Goal: Task Accomplishment & Management: Complete application form

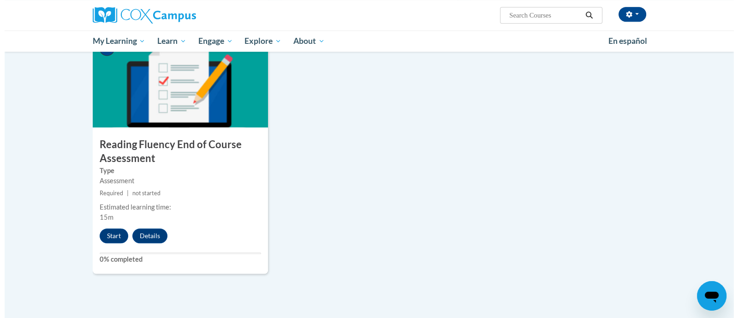
scroll to position [686, 0]
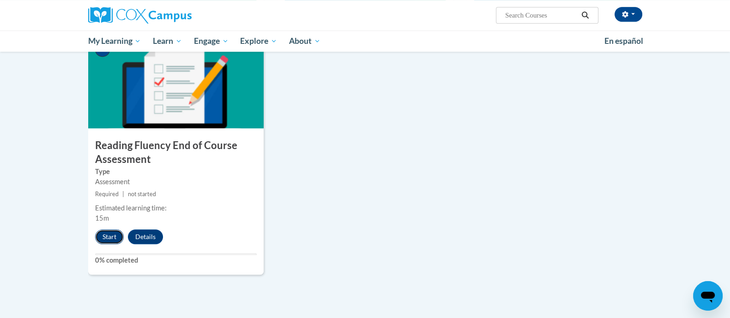
click at [108, 237] on button "Start" at bounding box center [109, 236] width 29 height 15
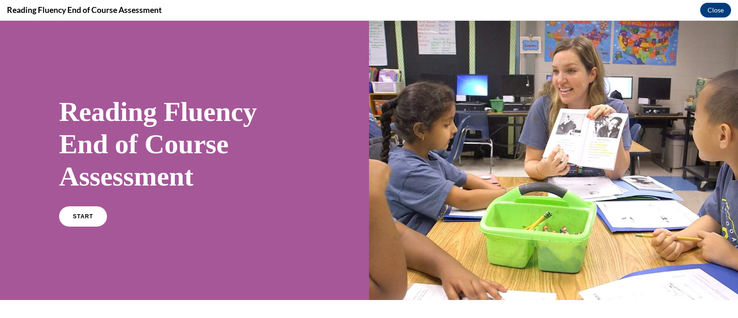
scroll to position [0, 0]
click at [92, 221] on link "START" at bounding box center [83, 216] width 50 height 21
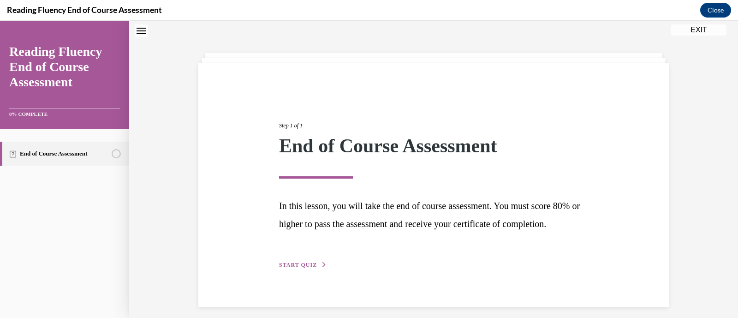
scroll to position [53, 0]
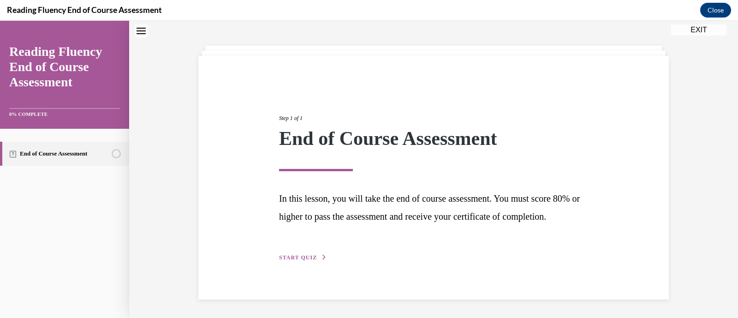
click at [293, 262] on div "Step 1 of 1 End of Course Assessment In this lesson, you will take the end of c…" at bounding box center [433, 178] width 323 height 170
click at [294, 257] on span "START QUIZ" at bounding box center [298, 257] width 38 height 6
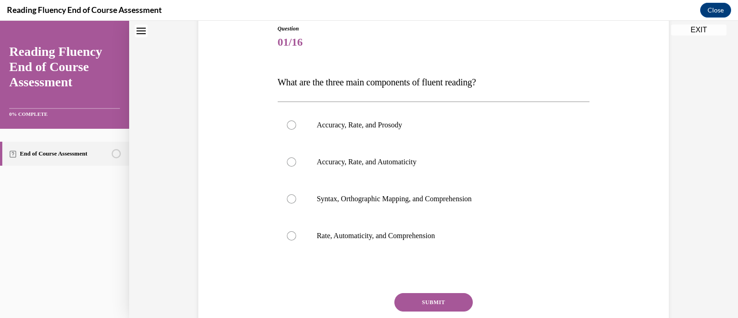
scroll to position [117, 0]
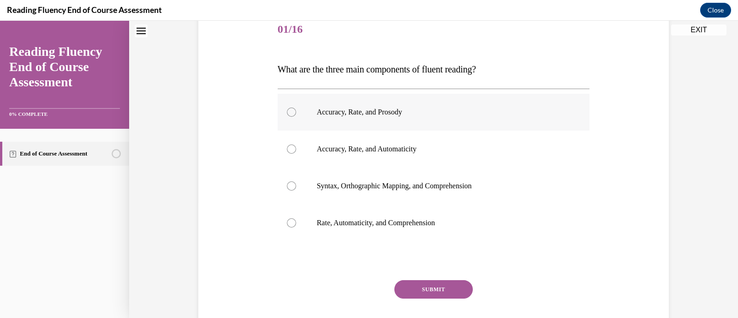
click at [378, 112] on p "Accuracy, Rate, and Prosody" at bounding box center [442, 112] width 250 height 9
click at [296, 112] on input "Accuracy, Rate, and Prosody" at bounding box center [291, 112] width 9 height 9
radio input "true"
click at [420, 285] on button "SUBMIT" at bounding box center [434, 289] width 78 height 18
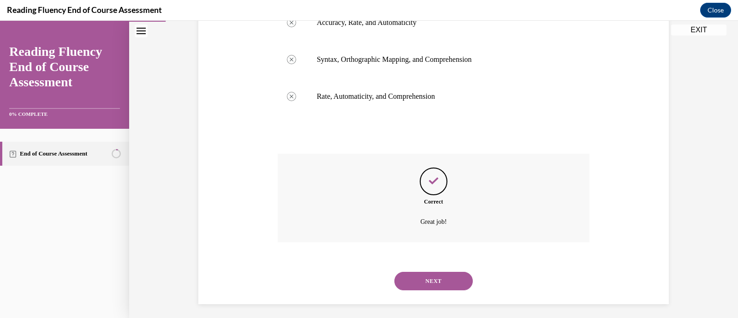
scroll to position [247, 0]
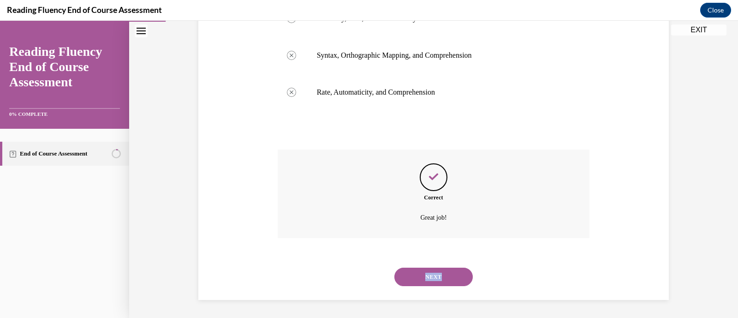
drag, startPoint x: 416, startPoint y: 289, endPoint x: 414, endPoint y: 284, distance: 5.6
click at [414, 284] on div "NEXT" at bounding box center [434, 276] width 312 height 37
click at [408, 280] on div at bounding box center [408, 280] width 0 height 0
click at [420, 276] on button "NEXT" at bounding box center [434, 277] width 78 height 18
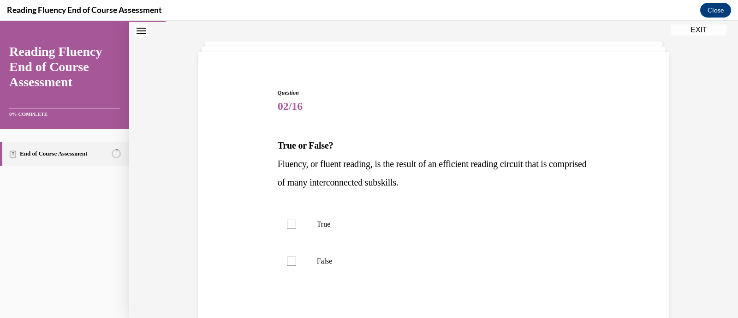
scroll to position [42, 0]
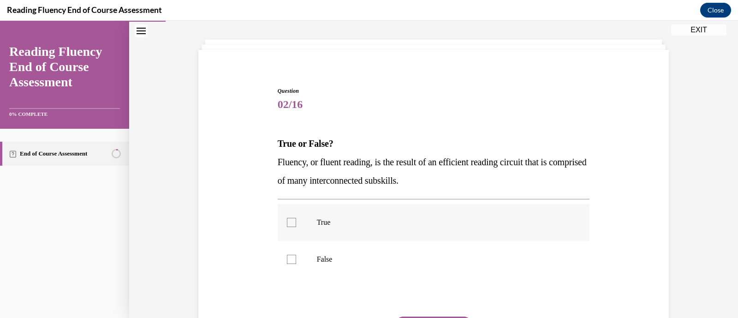
click at [288, 219] on div at bounding box center [291, 222] width 9 height 9
click at [288, 219] on input "True" at bounding box center [291, 222] width 9 height 9
checkbox input "true"
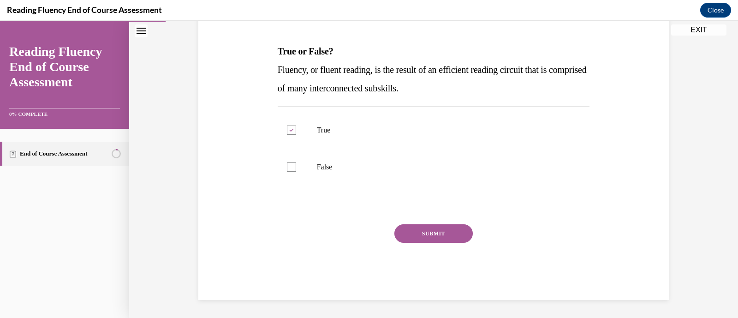
scroll to position [133, 0]
click at [420, 239] on button "SUBMIT" at bounding box center [434, 234] width 78 height 18
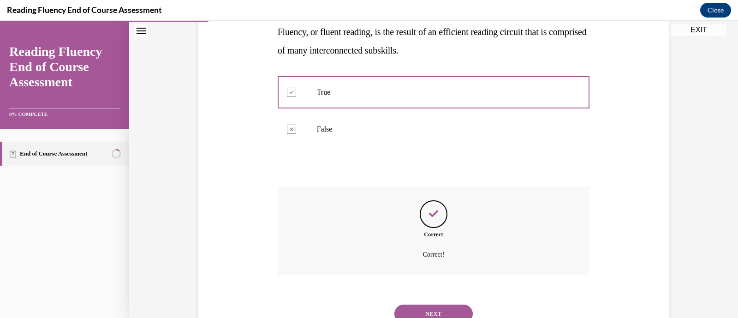
scroll to position [209, 0]
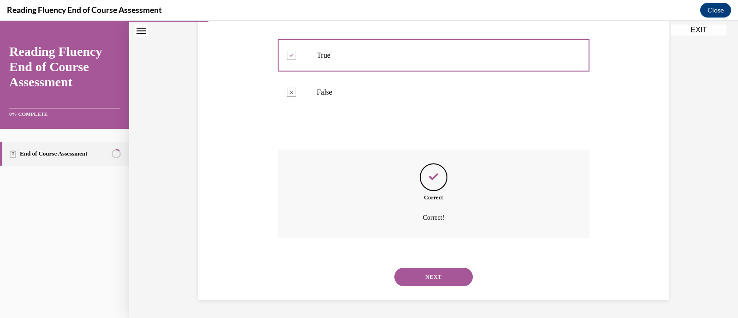
click at [414, 270] on button "NEXT" at bounding box center [434, 277] width 78 height 18
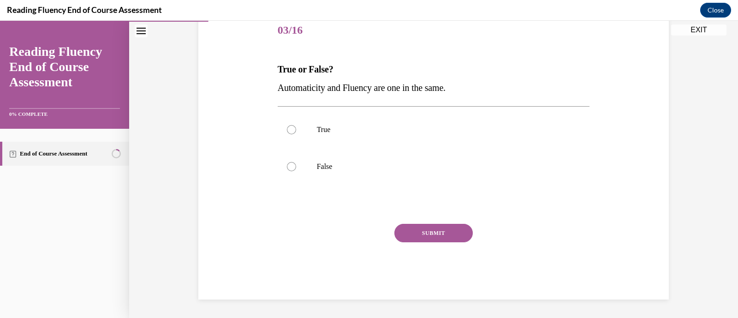
scroll to position [102, 0]
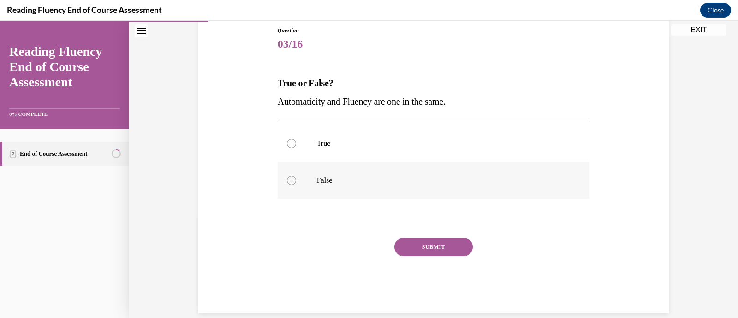
click at [319, 168] on label "False" at bounding box center [434, 180] width 312 height 37
click at [296, 176] on input "False" at bounding box center [291, 180] width 9 height 9
radio input "true"
drag, startPoint x: 460, startPoint y: 99, endPoint x: 286, endPoint y: 87, distance: 174.4
click at [286, 87] on div "True or False? Automaticity and Fluency are one in the same." at bounding box center [434, 92] width 312 height 37
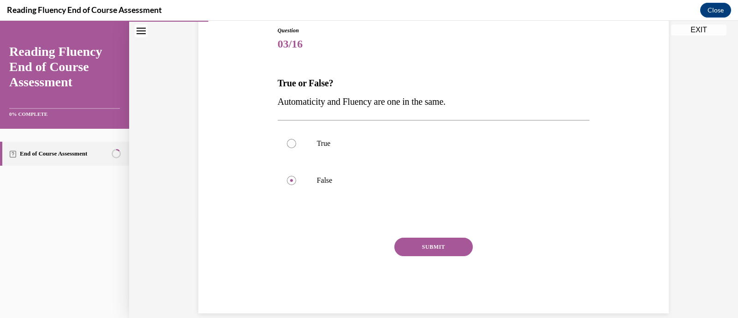
click at [276, 89] on div "Question 03/16 True or False? Automaticity and Fluency are one in the same.  Tr…" at bounding box center [434, 162] width 317 height 301
drag, startPoint x: 462, startPoint y: 105, endPoint x: 257, endPoint y: 72, distance: 208.0
click at [257, 72] on div "Question 03/16 True or False? Automaticity and Fluency are one in the same.  Tr…" at bounding box center [433, 156] width 475 height 315
copy div "True or False? Automaticity and Fluency are one in the same."
click at [417, 247] on button "SUBMIT" at bounding box center [434, 247] width 78 height 18
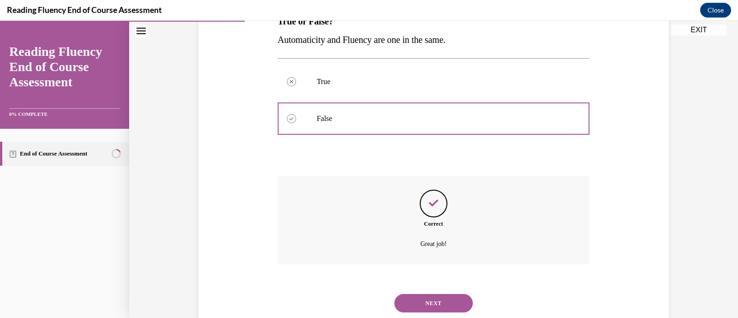
scroll to position [190, 0]
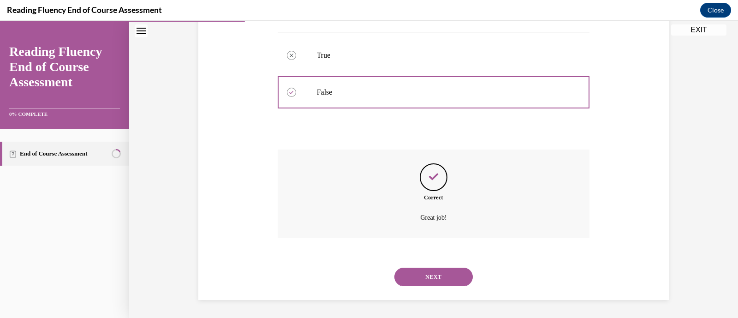
click at [421, 274] on button "NEXT" at bounding box center [434, 277] width 78 height 18
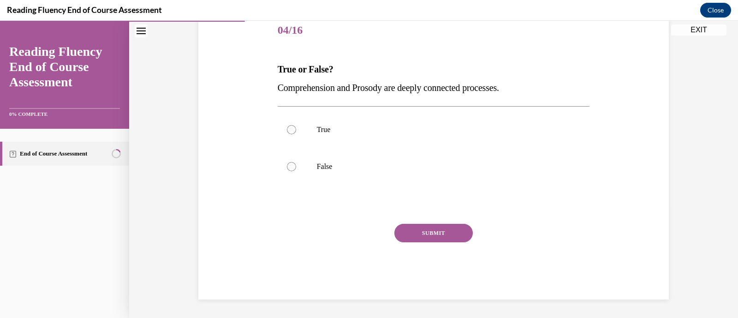
scroll to position [102, 0]
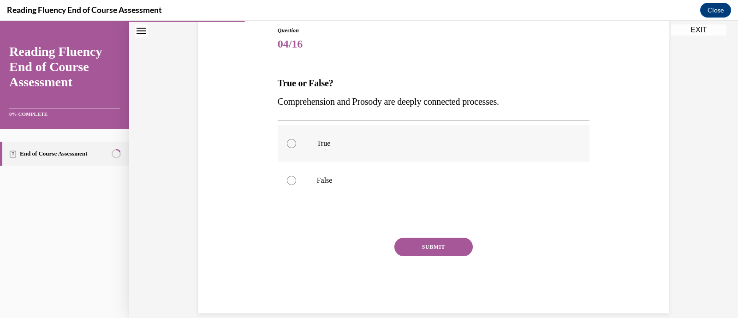
click at [311, 144] on label "True" at bounding box center [434, 143] width 312 height 37
click at [296, 144] on input "True" at bounding box center [291, 143] width 9 height 9
radio input "true"
click at [399, 244] on button "SUBMIT" at bounding box center [434, 247] width 78 height 18
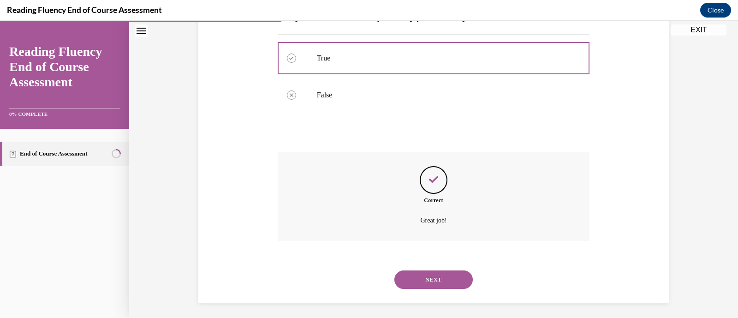
scroll to position [190, 0]
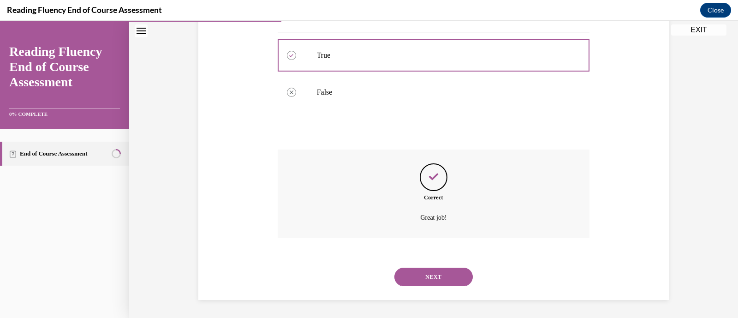
click at [411, 273] on button "NEXT" at bounding box center [434, 277] width 78 height 18
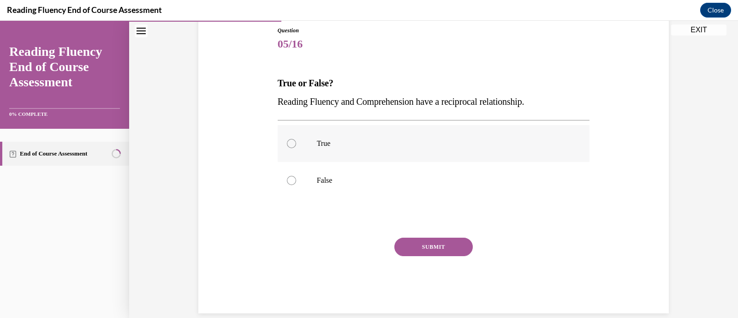
click at [397, 150] on label "True" at bounding box center [434, 143] width 312 height 37
click at [296, 148] on input "True" at bounding box center [291, 143] width 9 height 9
radio input "true"
click at [419, 247] on button "SUBMIT" at bounding box center [434, 247] width 78 height 18
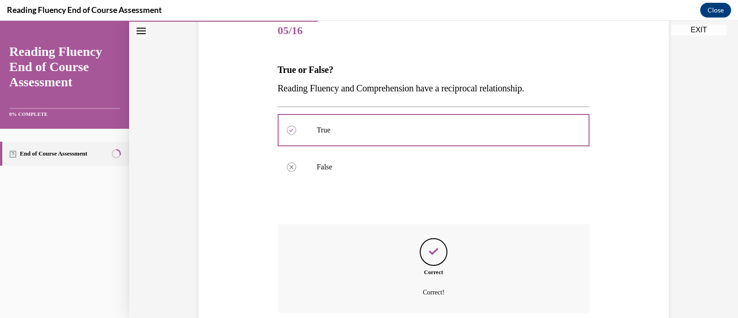
scroll to position [190, 0]
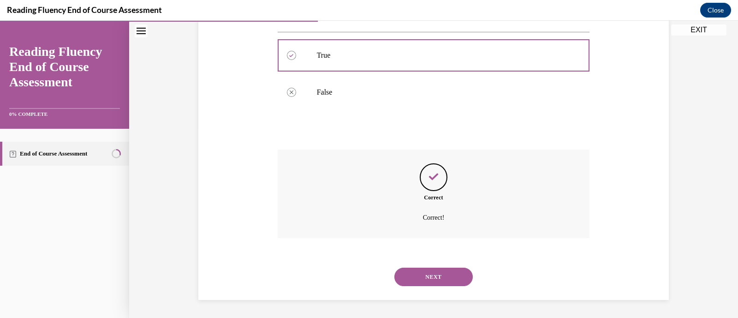
click at [420, 276] on button "NEXT" at bounding box center [434, 277] width 78 height 18
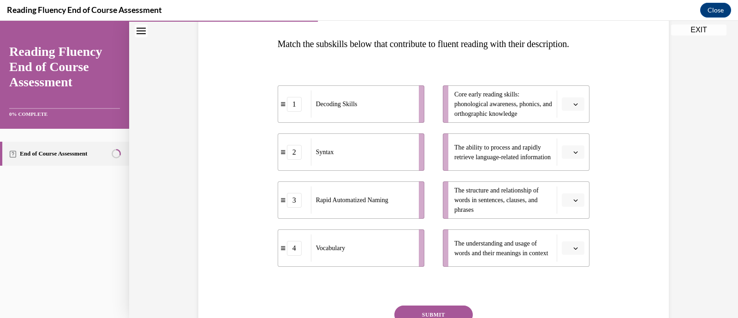
scroll to position [146, 0]
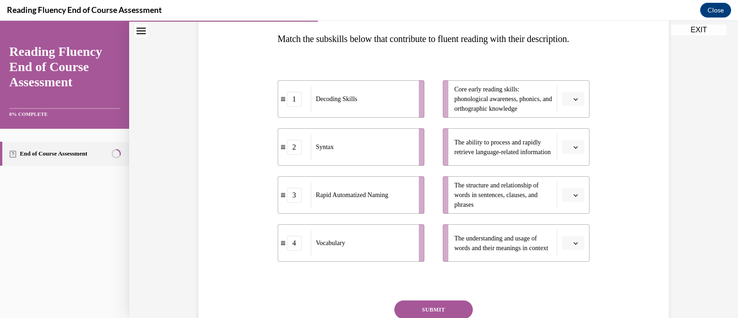
click at [571, 202] on button "button" at bounding box center [573, 195] width 23 height 14
click at [573, 156] on div "2" at bounding box center [568, 155] width 23 height 18
click at [568, 248] on span "Please select an option" at bounding box center [569, 243] width 3 height 9
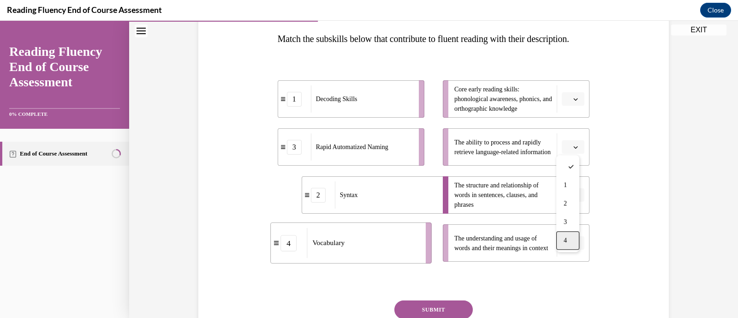
click at [567, 248] on div "4" at bounding box center [568, 240] width 23 height 18
click at [574, 102] on icon "button" at bounding box center [576, 99] width 5 height 5
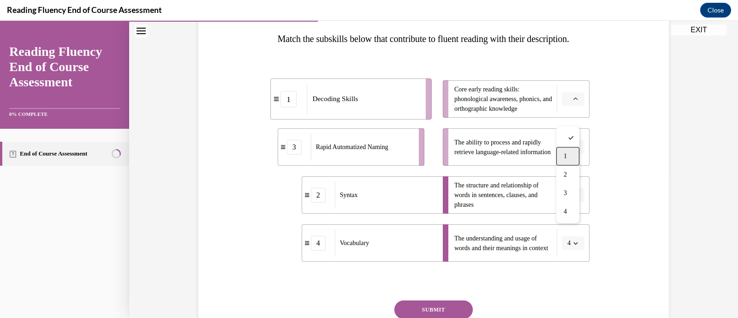
click at [568, 151] on div "1" at bounding box center [568, 156] width 23 height 18
click at [574, 150] on icon "button" at bounding box center [576, 147] width 5 height 5
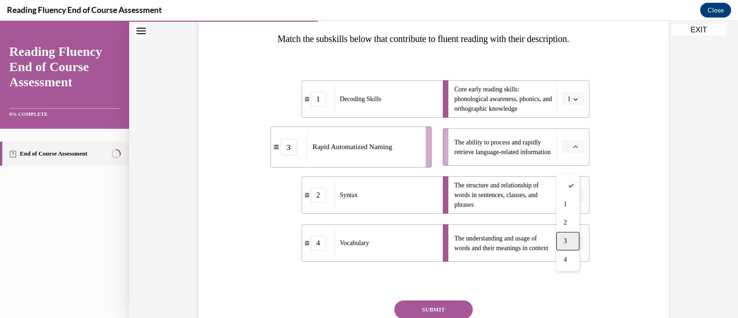
click at [566, 236] on div "3" at bounding box center [568, 241] width 23 height 18
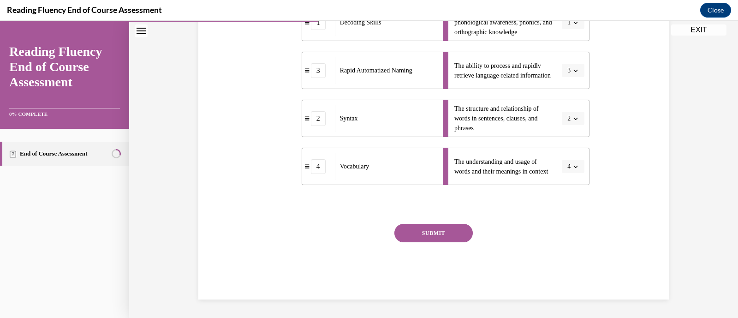
click at [418, 232] on button "SUBMIT" at bounding box center [434, 233] width 78 height 18
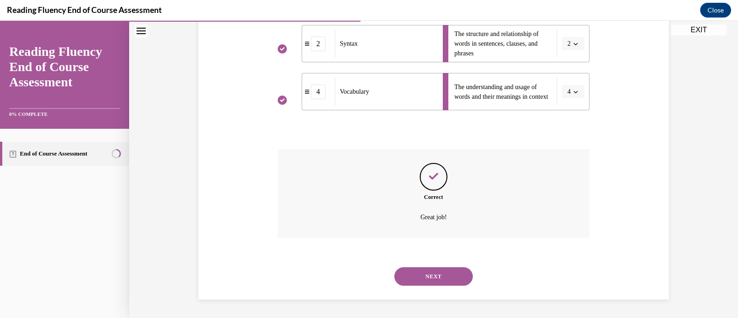
scroll to position [316, 0]
click at [421, 275] on button "NEXT" at bounding box center [434, 276] width 78 height 18
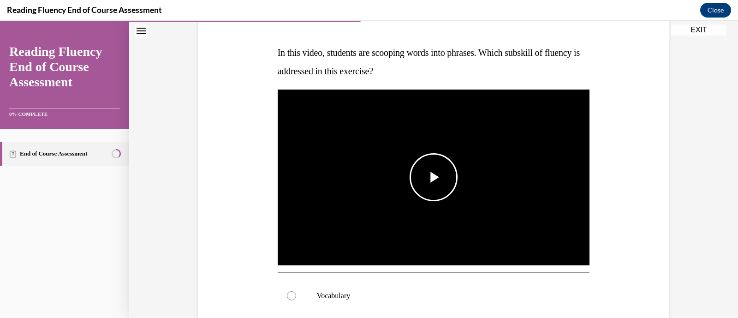
scroll to position [133, 0]
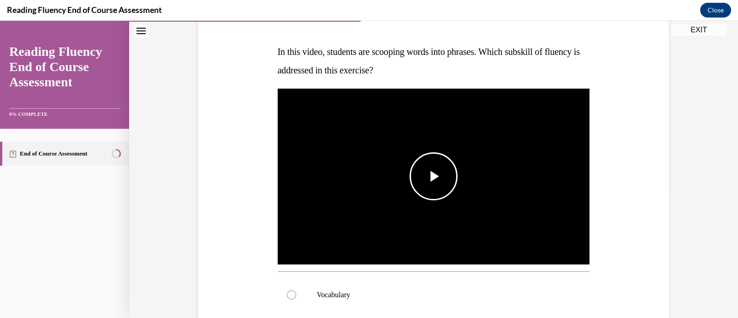
click at [405, 165] on img "Video player" at bounding box center [434, 177] width 312 height 176
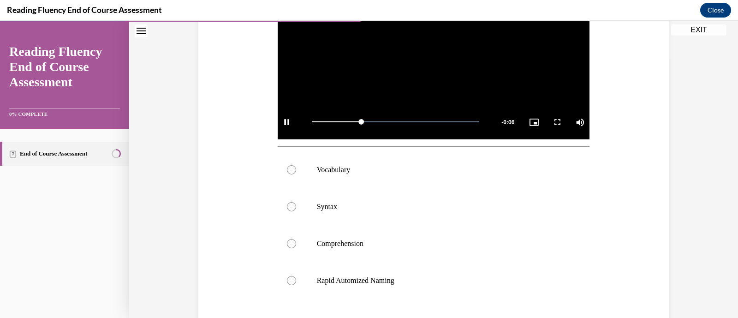
scroll to position [261, 0]
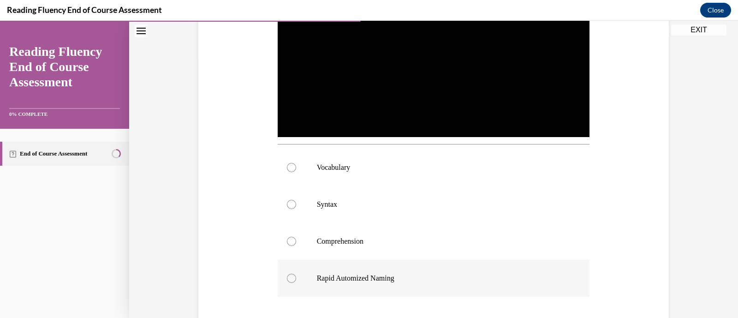
click at [290, 274] on div at bounding box center [291, 278] width 9 height 9
click at [290, 274] on input "Rapid Automized Naming" at bounding box center [291, 278] width 9 height 9
radio input "true"
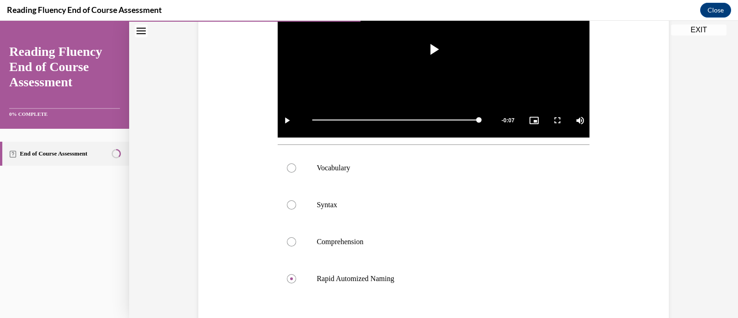
scroll to position [323, 0]
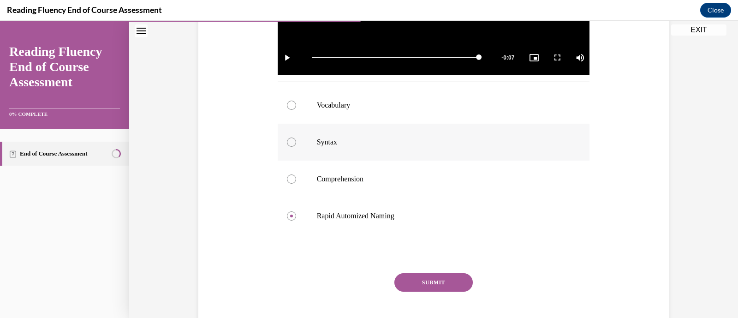
click at [323, 133] on label "Syntax" at bounding box center [434, 142] width 312 height 37
click at [296, 138] on input "Syntax" at bounding box center [291, 142] width 9 height 9
radio input "true"
click at [408, 282] on button "SUBMIT" at bounding box center [434, 282] width 78 height 18
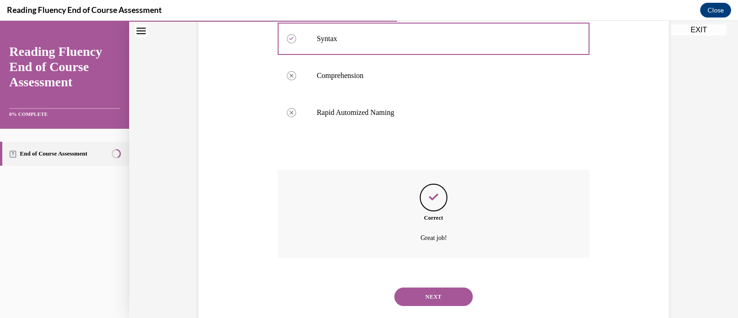
scroll to position [447, 0]
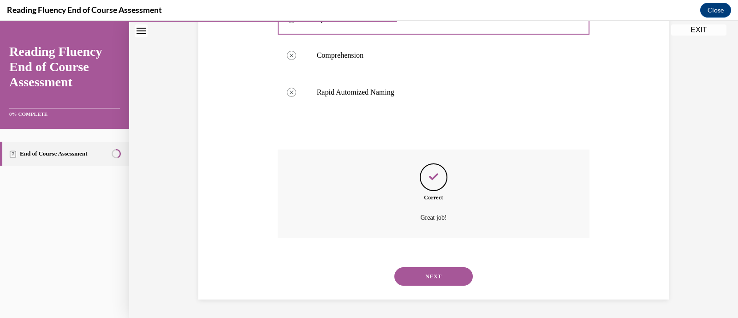
click at [438, 273] on button "NEXT" at bounding box center [434, 276] width 78 height 18
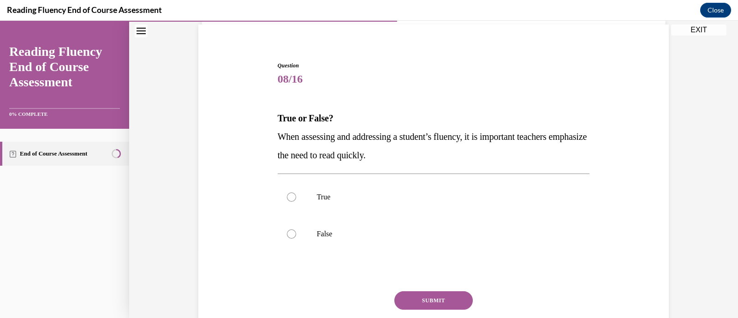
scroll to position [69, 0]
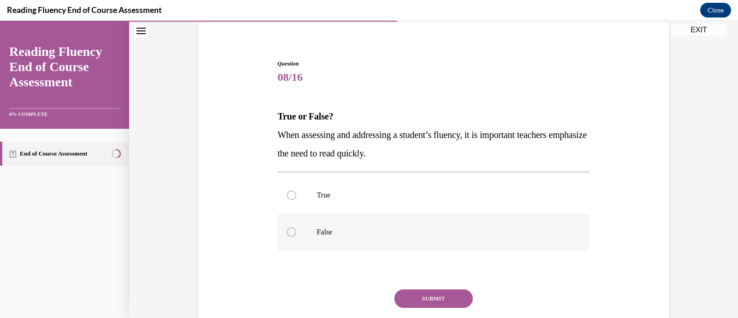
click at [329, 238] on label "False" at bounding box center [434, 232] width 312 height 37
click at [296, 237] on input "False" at bounding box center [291, 232] width 9 height 9
radio input "true"
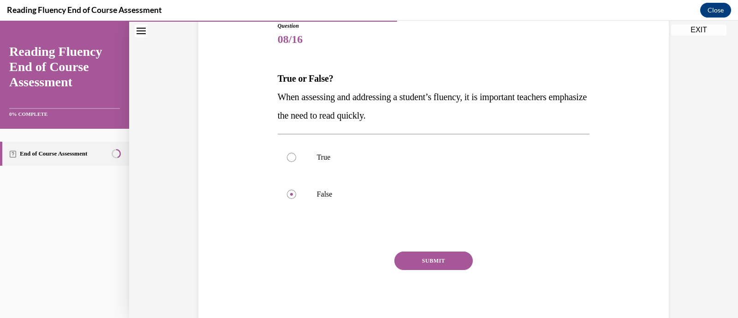
click at [413, 256] on button "SUBMIT" at bounding box center [434, 261] width 78 height 18
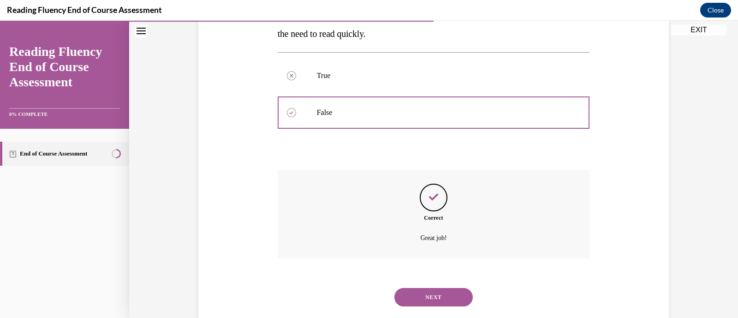
scroll to position [209, 0]
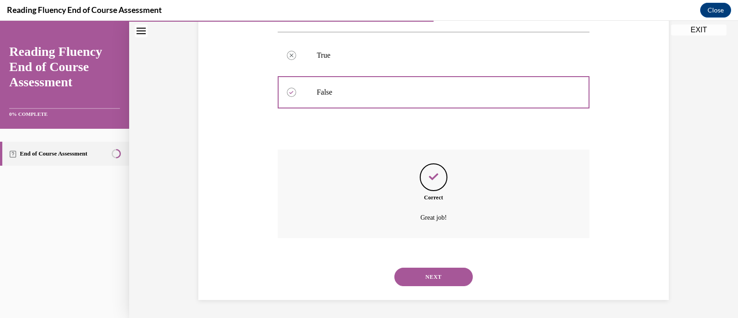
click at [421, 271] on button "NEXT" at bounding box center [434, 277] width 78 height 18
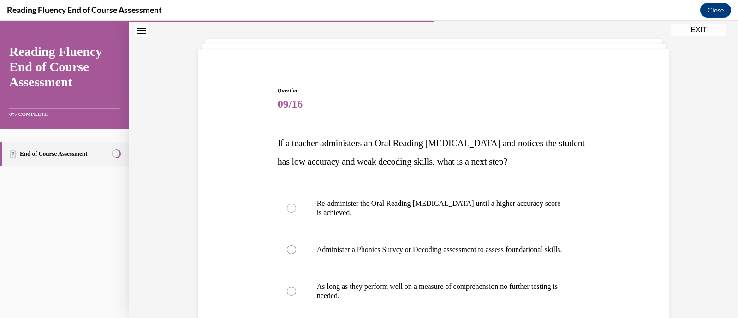
scroll to position [93, 0]
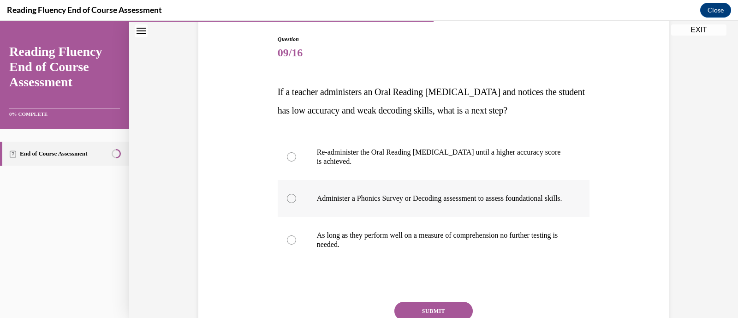
click at [312, 203] on label "Administer a Phonics Survey or Decoding assessment to assess foundational skill…" at bounding box center [434, 198] width 312 height 37
click at [296, 203] on input "Administer a Phonics Survey or Decoding assessment to assess foundational skill…" at bounding box center [291, 198] width 9 height 9
radio input "true"
click at [417, 314] on button "SUBMIT" at bounding box center [434, 311] width 78 height 18
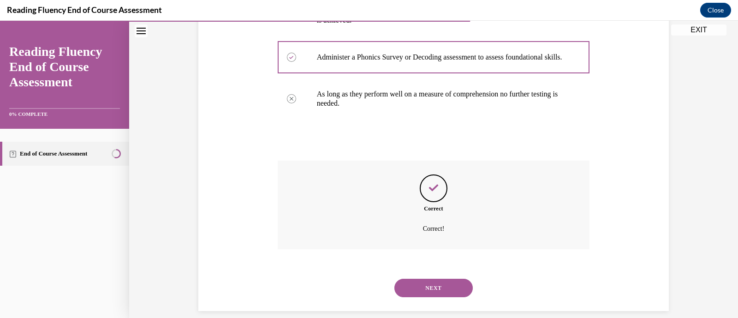
scroll to position [255, 0]
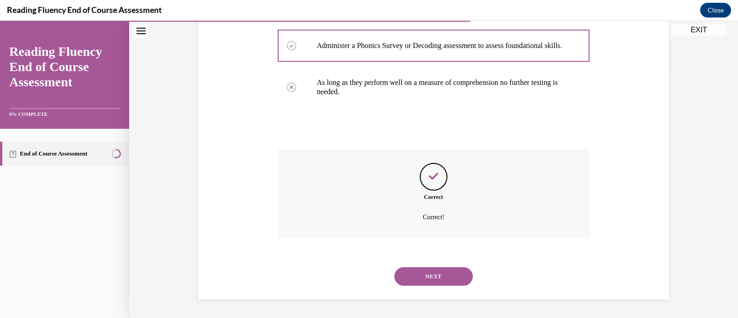
click at [428, 273] on button "NEXT" at bounding box center [434, 276] width 78 height 18
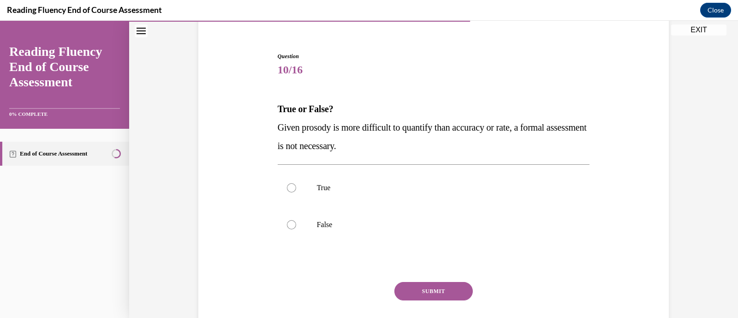
scroll to position [114, 0]
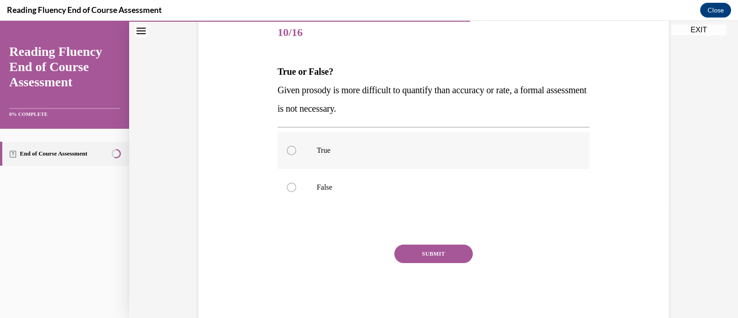
click at [340, 159] on label "True" at bounding box center [434, 150] width 312 height 37
click at [296, 155] on input "True" at bounding box center [291, 150] width 9 height 9
radio input "true"
drag, startPoint x: 391, startPoint y: 110, endPoint x: 266, endPoint y: 71, distance: 131.4
click at [266, 71] on div "Question 10/16 True or False? Given prosody is more difficult to quantify than …" at bounding box center [433, 153] width 475 height 333
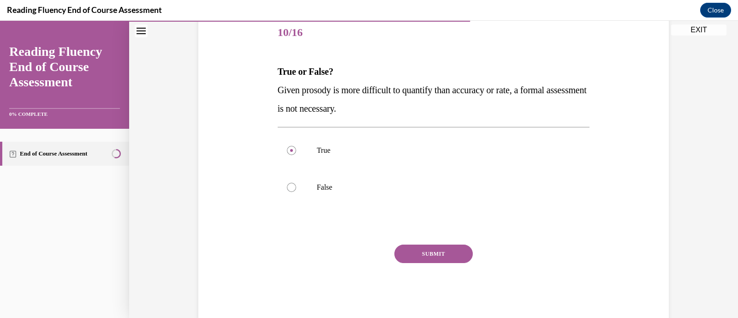
copy div "True or False? Given prosody is more difficult to quantify than accuracy or rat…"
click at [291, 184] on div at bounding box center [291, 187] width 9 height 9
click at [291, 184] on input "False" at bounding box center [291, 187] width 9 height 9
radio input "true"
click at [426, 262] on button "SUBMIT" at bounding box center [434, 254] width 78 height 18
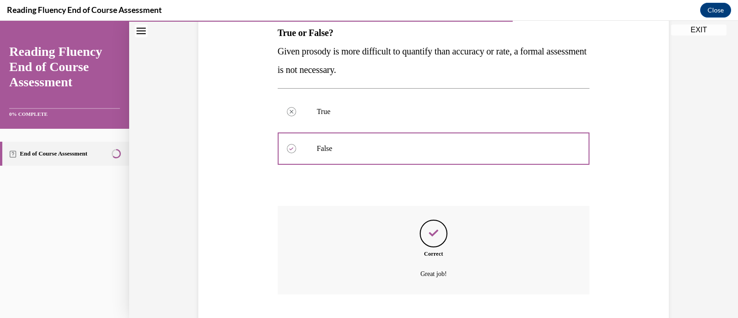
scroll to position [209, 0]
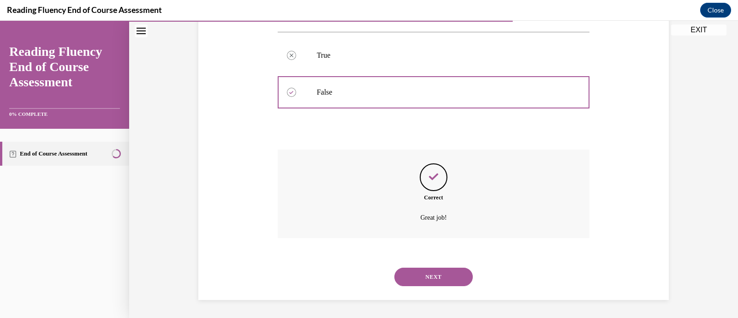
click at [427, 270] on button "NEXT" at bounding box center [434, 277] width 78 height 18
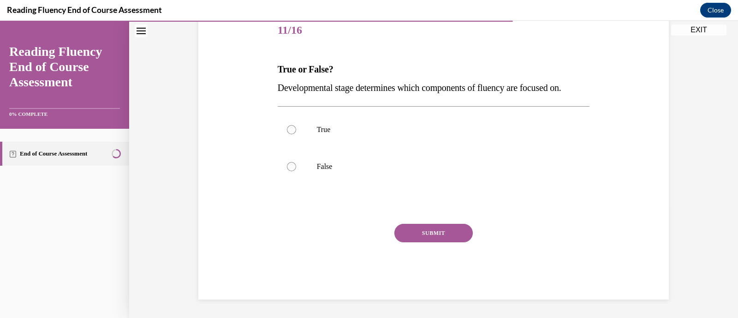
scroll to position [102, 0]
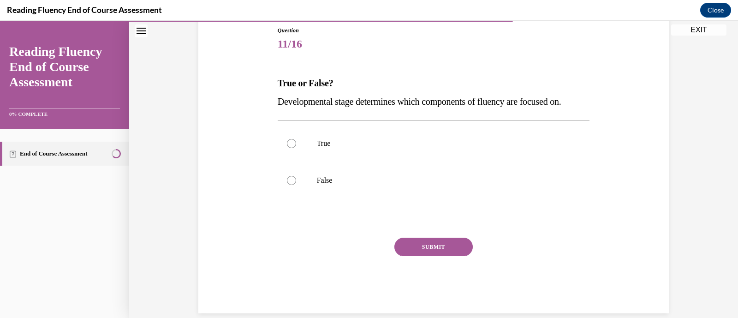
click at [587, 97] on div "Question 11/16 True or False? Developmental stage determines which components o…" at bounding box center [434, 162] width 317 height 301
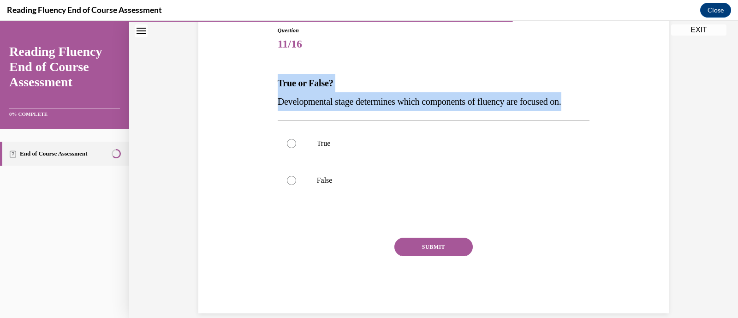
drag, startPoint x: 587, startPoint y: 100, endPoint x: 252, endPoint y: 62, distance: 337.3
click at [252, 62] on div "Question 11/16 True or False? Developmental stage determines which components o…" at bounding box center [433, 156] width 475 height 315
copy div "True or False? Developmental stage determines which components of fluency are f…"
click at [252, 62] on div "Question 11/16 True or False? Developmental stage determines which components o…" at bounding box center [433, 156] width 475 height 315
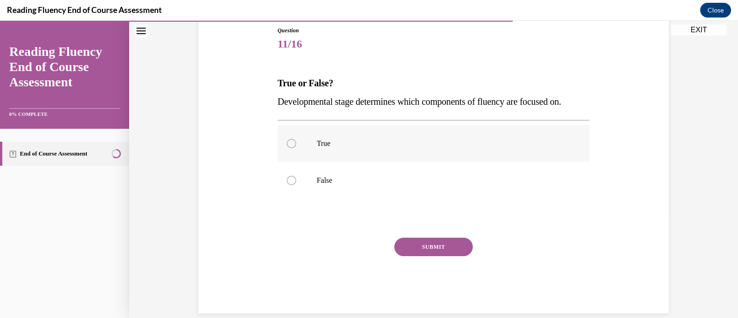
click at [304, 149] on label "True" at bounding box center [434, 143] width 312 height 37
click at [296, 148] on input "True" at bounding box center [291, 143] width 9 height 9
radio input "true"
click at [417, 244] on button "SUBMIT" at bounding box center [434, 247] width 78 height 18
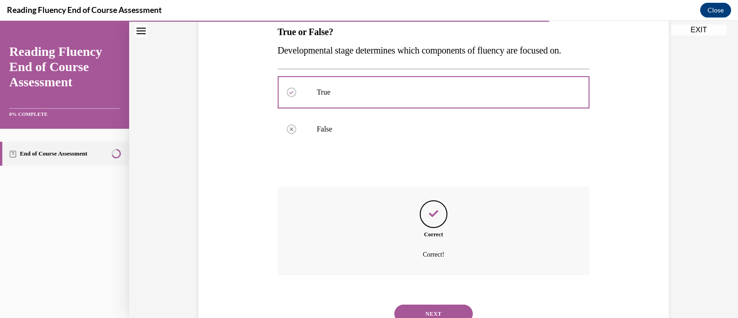
scroll to position [190, 0]
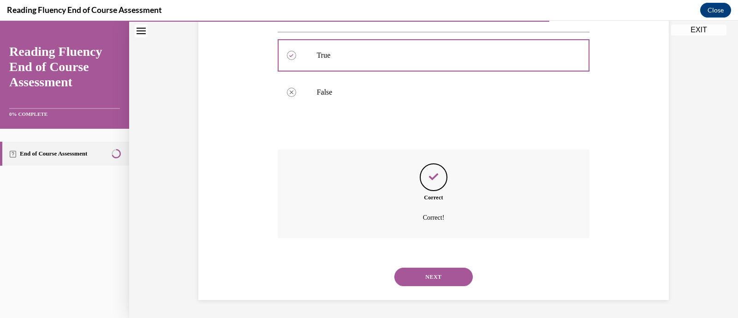
click at [420, 271] on button "NEXT" at bounding box center [434, 277] width 78 height 18
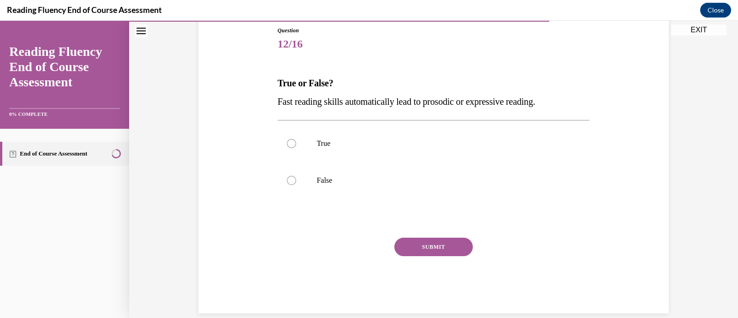
drag, startPoint x: 558, startPoint y: 96, endPoint x: 230, endPoint y: 68, distance: 328.9
click at [230, 68] on div "Question 12/16 True or False? Fast reading skills automatically lead to prosodi…" at bounding box center [433, 156] width 475 height 315
copy div "True or False? Fast reading skills automatically lead to prosodic or expressive…"
click at [284, 188] on label "False" at bounding box center [434, 180] width 312 height 37
click at [287, 185] on input "False" at bounding box center [291, 180] width 9 height 9
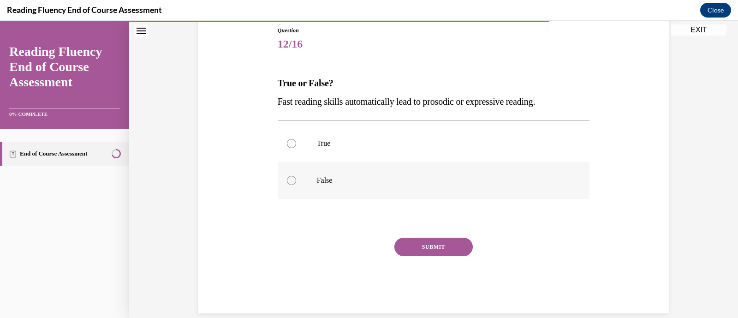
radio input "true"
click at [403, 241] on button "SUBMIT" at bounding box center [434, 247] width 78 height 18
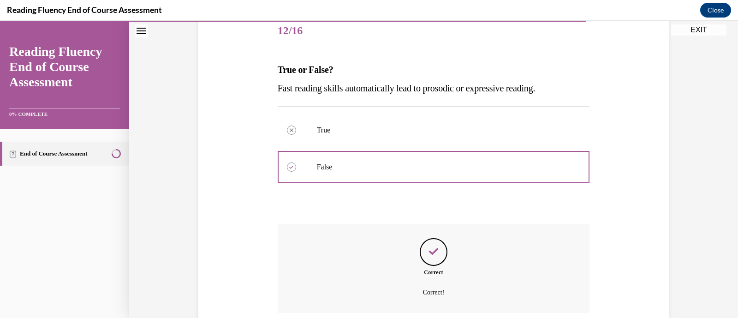
scroll to position [190, 0]
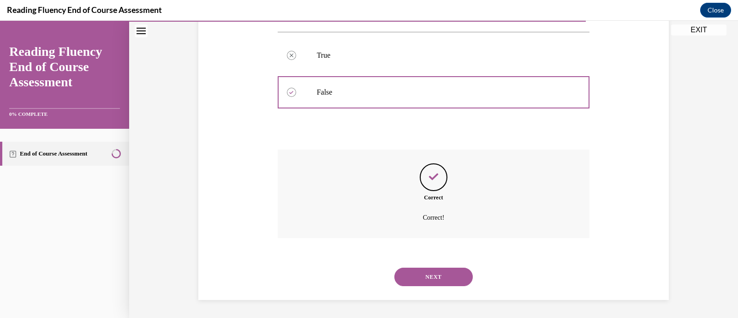
click at [411, 272] on button "NEXT" at bounding box center [434, 277] width 78 height 18
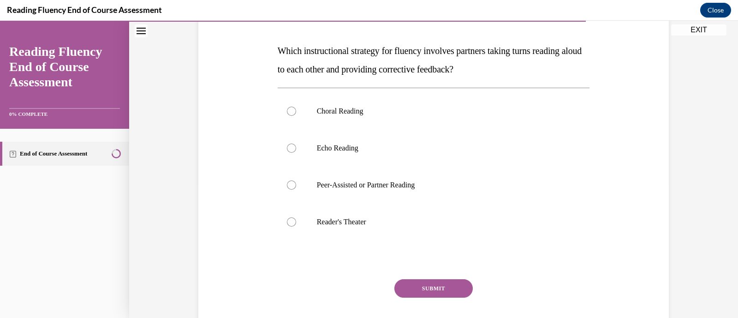
scroll to position [138, 0]
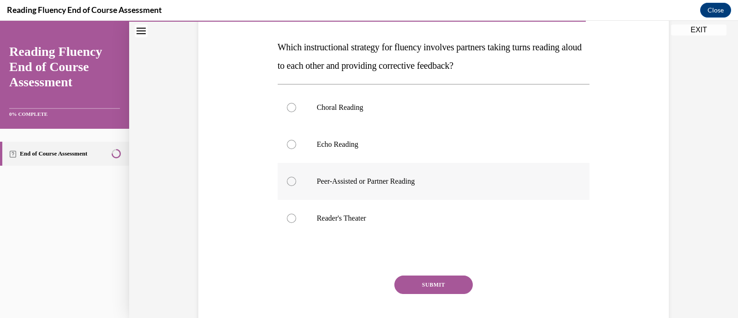
click at [427, 188] on label "Peer-Assisted or Partner Reading" at bounding box center [434, 181] width 312 height 37
click at [296, 186] on input "Peer-Assisted or Partner Reading" at bounding box center [291, 181] width 9 height 9
radio input "true"
click at [413, 280] on button "SUBMIT" at bounding box center [434, 285] width 78 height 18
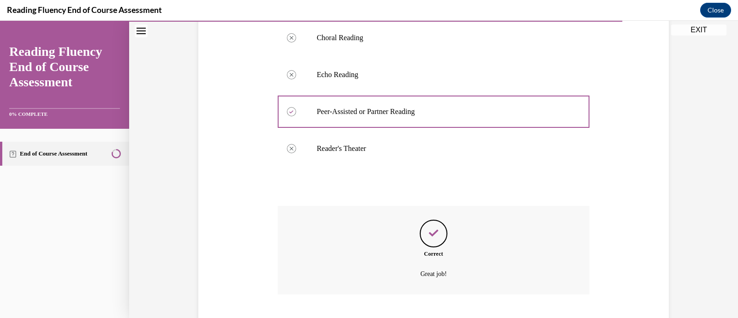
scroll to position [264, 0]
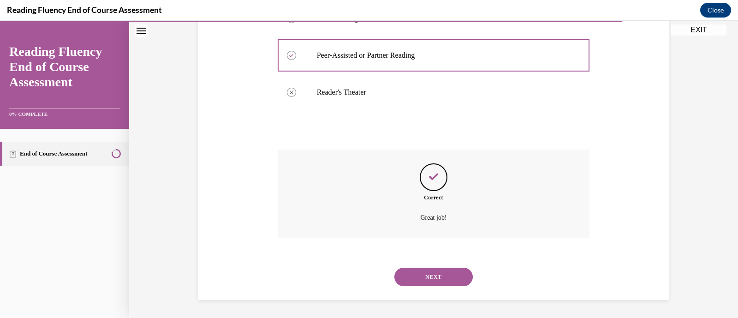
click at [411, 282] on button "NEXT" at bounding box center [434, 277] width 78 height 18
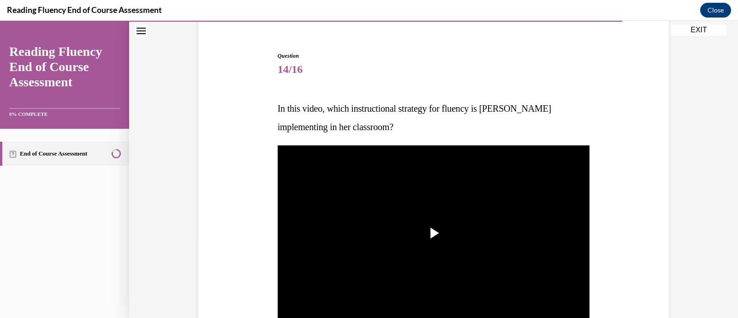
scroll to position [86, 0]
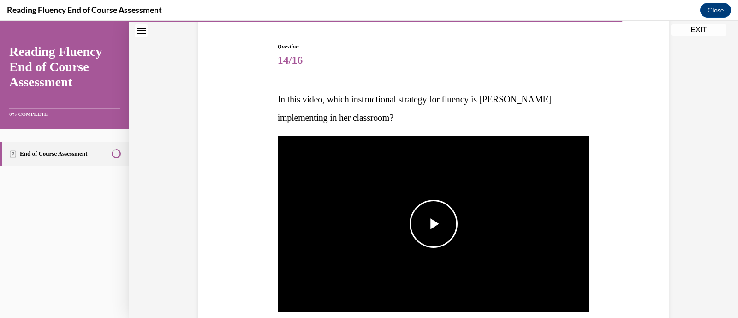
click at [455, 240] on img "Video player" at bounding box center [434, 224] width 312 height 176
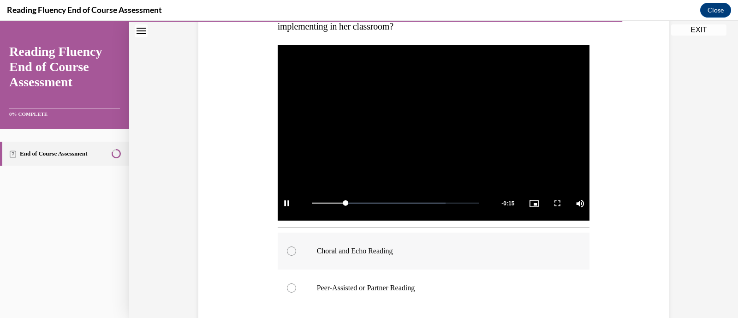
scroll to position [178, 0]
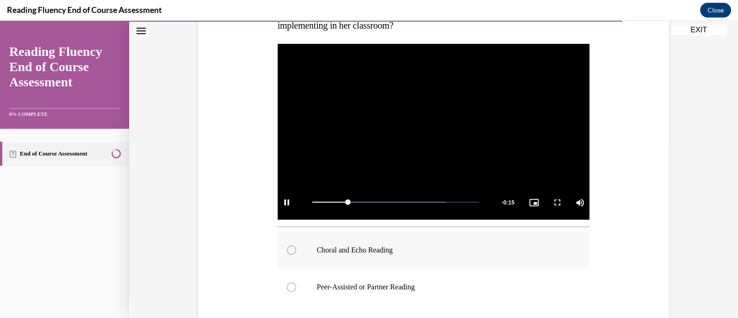
click at [352, 256] on label "Choral and Echo Reading" at bounding box center [434, 250] width 312 height 37
click at [296, 255] on input "Choral and Echo Reading" at bounding box center [291, 250] width 9 height 9
radio input "true"
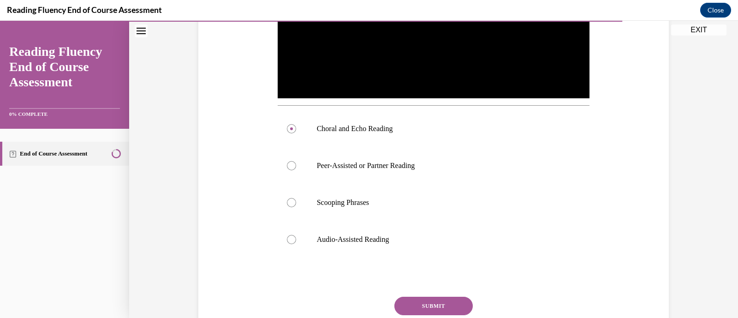
click at [426, 305] on button "SUBMIT" at bounding box center [434, 306] width 78 height 18
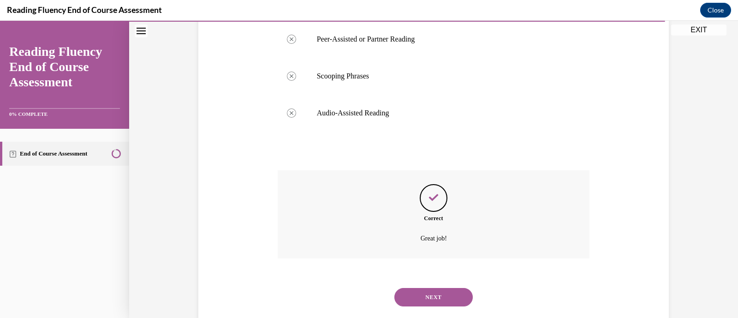
scroll to position [447, 0]
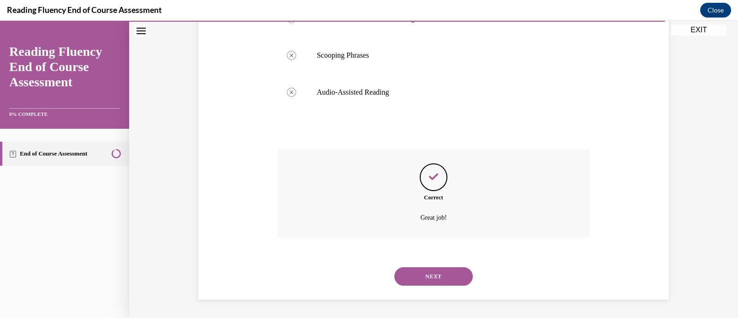
click at [426, 273] on button "NEXT" at bounding box center [434, 276] width 78 height 18
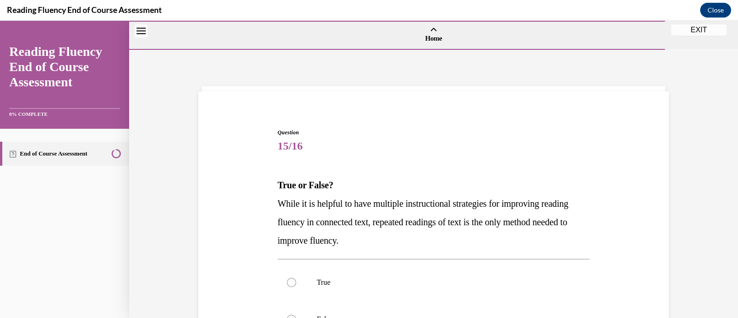
scroll to position [76, 0]
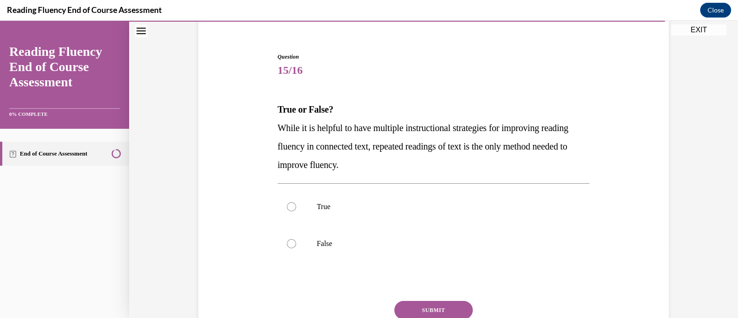
click at [392, 167] on p "While it is helpful to have multiple instructional strategies for improving rea…" at bounding box center [434, 146] width 312 height 55
click at [340, 248] on label "False" at bounding box center [434, 243] width 312 height 37
click at [296, 248] on input "False" at bounding box center [291, 243] width 9 height 9
radio input "true"
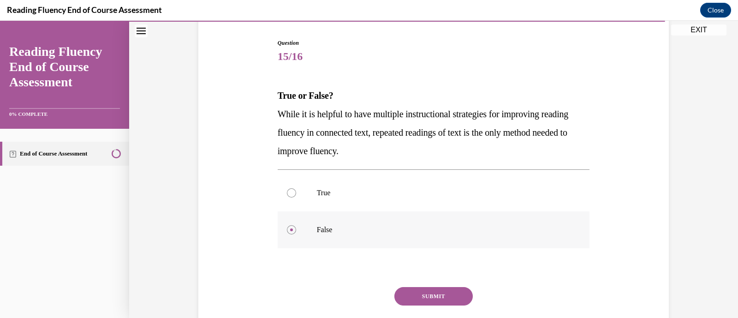
scroll to position [92, 0]
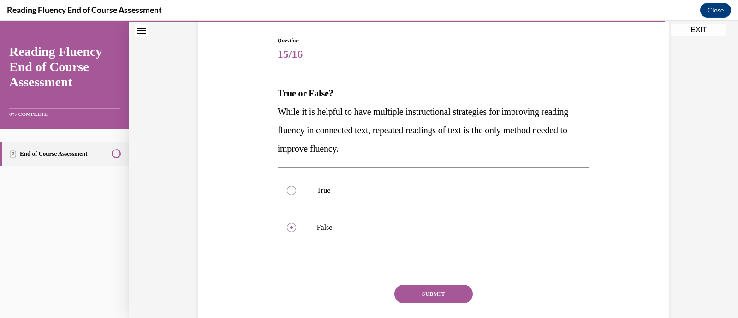
click at [414, 285] on button "SUBMIT" at bounding box center [434, 294] width 78 height 18
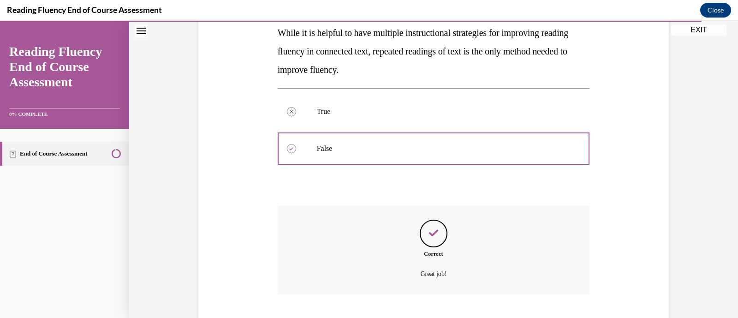
scroll to position [227, 0]
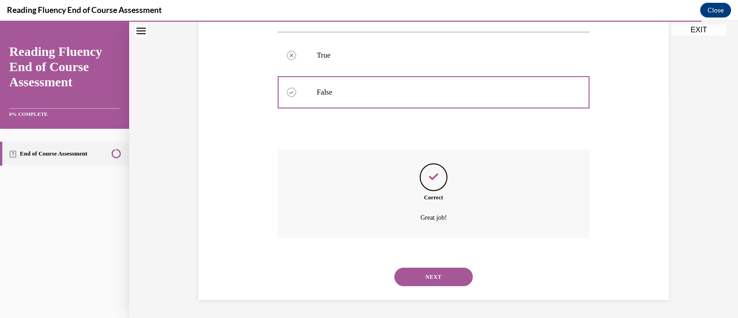
click at [434, 277] on button "NEXT" at bounding box center [434, 277] width 78 height 18
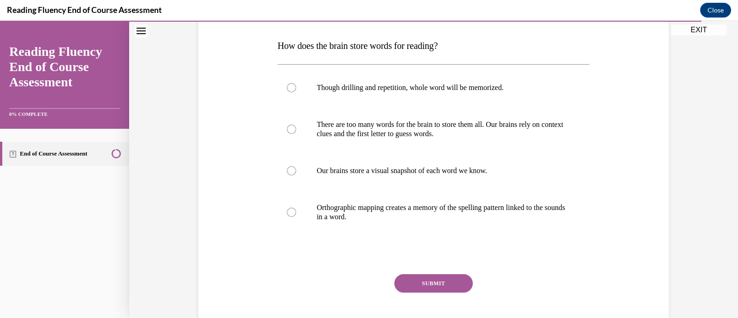
scroll to position [140, 0]
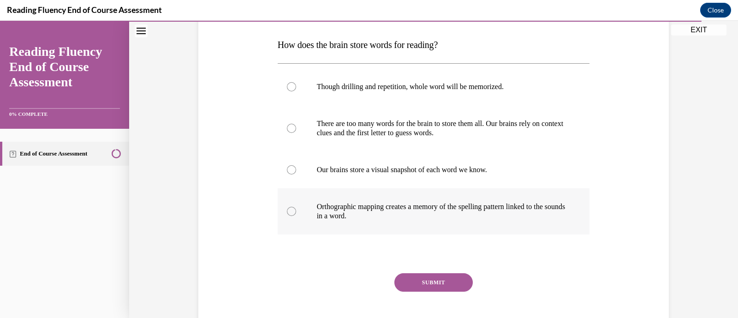
click at [430, 206] on p "Orthographic mapping creates a memory of the spelling pattern linked to the sou…" at bounding box center [442, 211] width 250 height 18
click at [296, 207] on input "Orthographic mapping creates a memory of the spelling pattern linked to the sou…" at bounding box center [291, 211] width 9 height 9
radio input "true"
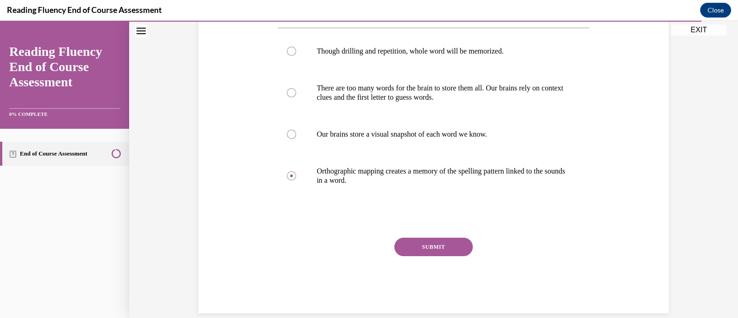
scroll to position [180, 0]
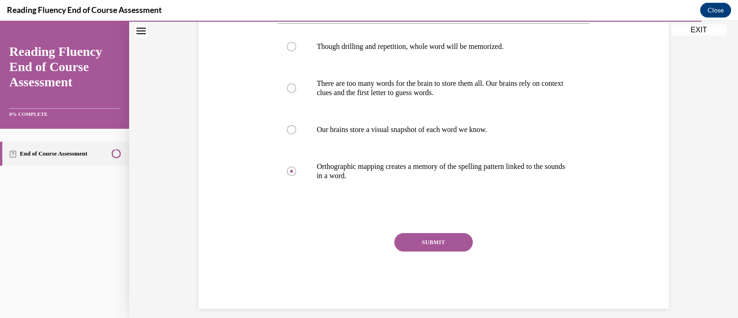
click at [415, 243] on button "SUBMIT" at bounding box center [434, 242] width 78 height 18
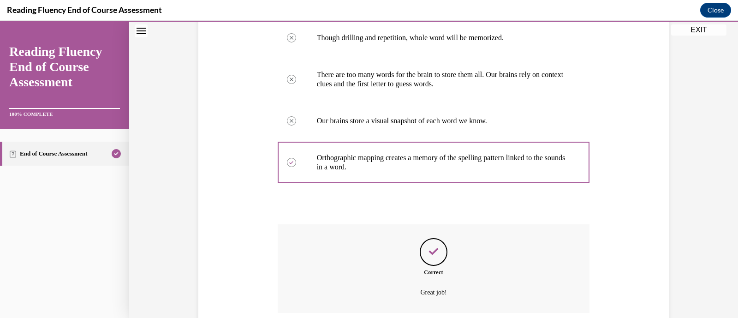
scroll to position [264, 0]
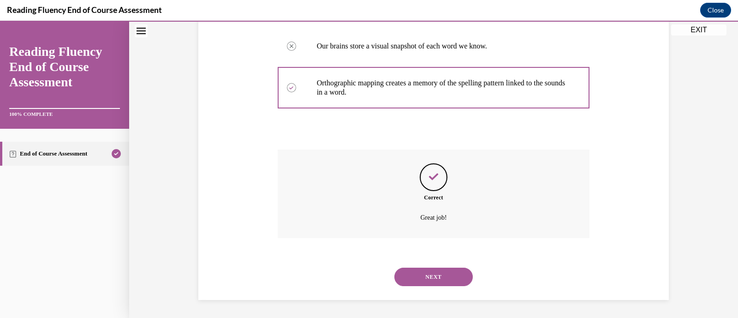
click at [433, 280] on button "NEXT" at bounding box center [434, 277] width 78 height 18
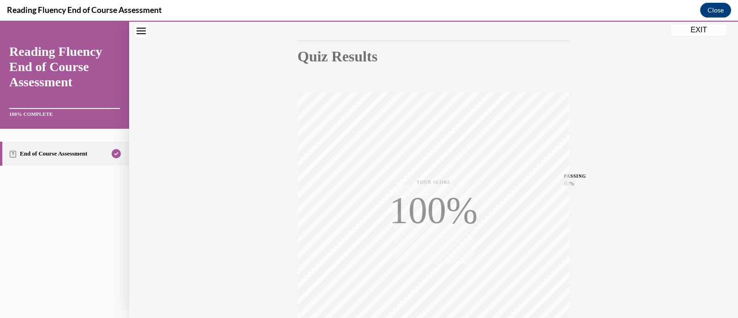
scroll to position [87, 0]
click at [697, 31] on button "EXIT" at bounding box center [699, 29] width 55 height 11
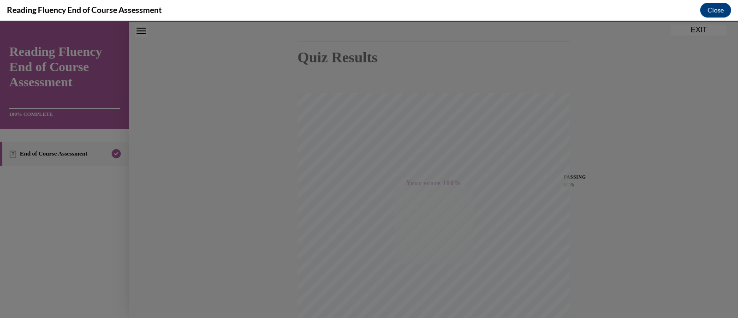
scroll to position [107, 0]
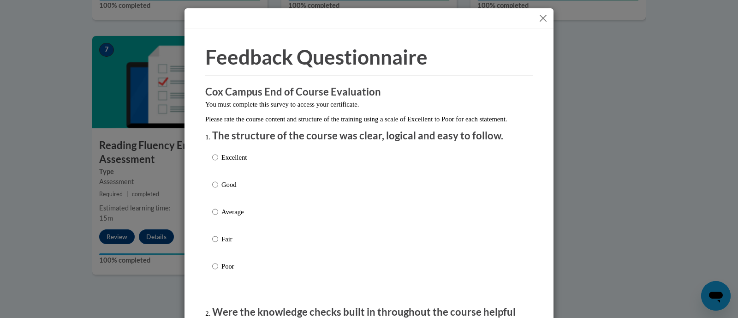
click at [277, 199] on div "Excellent Good Average Fair Poor" at bounding box center [369, 223] width 314 height 150
click at [222, 190] on p "Good" at bounding box center [234, 185] width 25 height 10
click at [218, 190] on input "Good" at bounding box center [215, 185] width 6 height 10
radio input "true"
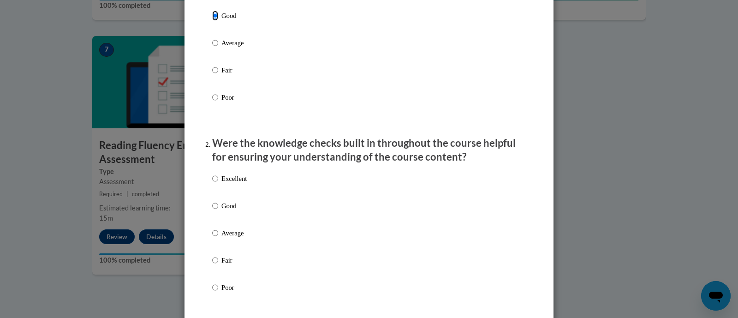
scroll to position [204, 0]
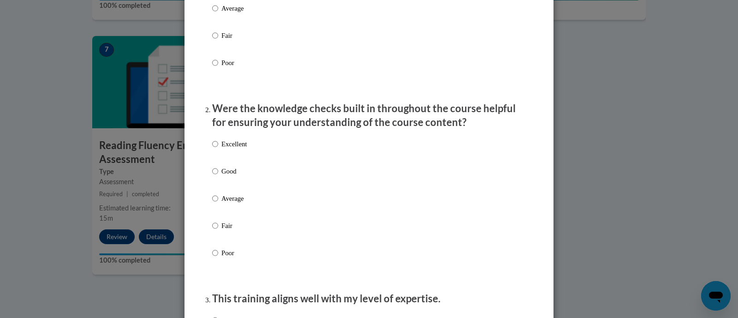
click at [214, 180] on label "Good" at bounding box center [229, 178] width 35 height 25
click at [214, 176] on input "Good" at bounding box center [215, 171] width 6 height 10
radio input "true"
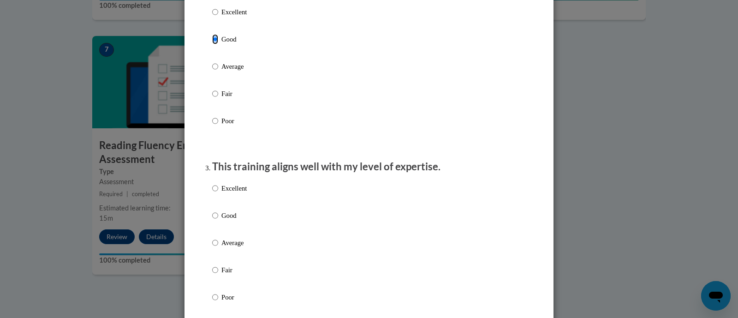
scroll to position [347, 0]
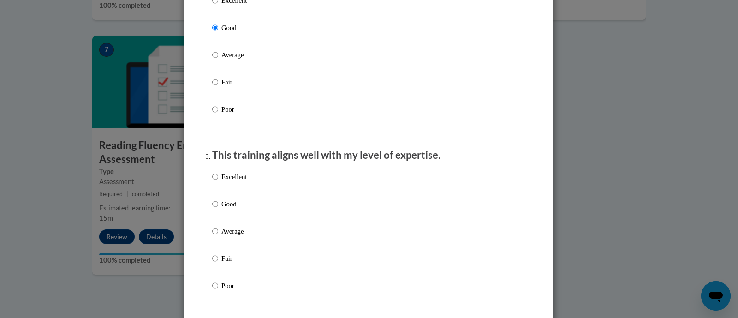
click at [227, 209] on p "Good" at bounding box center [234, 204] width 25 height 10
click at [218, 209] on input "Good" at bounding box center [215, 204] width 6 height 10
radio input "true"
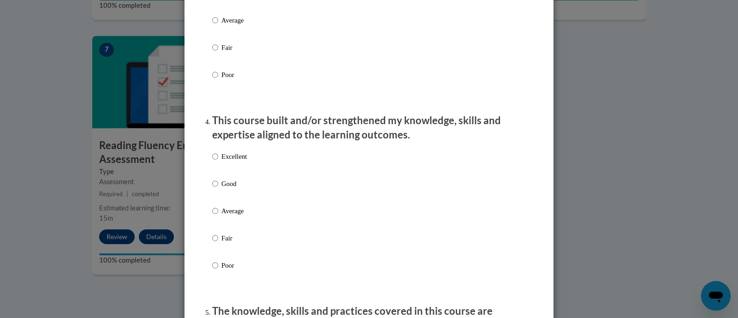
scroll to position [559, 0]
click at [229, 187] on p "Good" at bounding box center [234, 182] width 25 height 10
click at [218, 187] on input "Good" at bounding box center [215, 182] width 6 height 10
radio input "true"
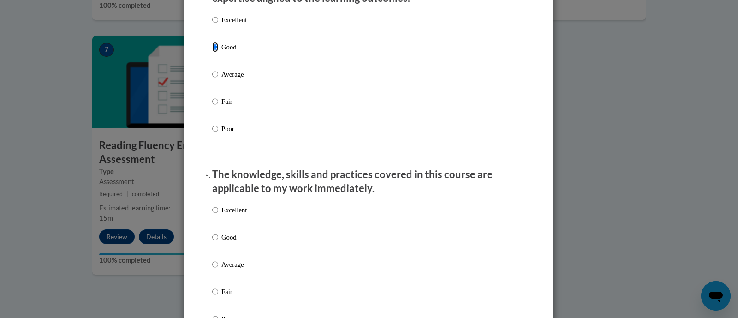
scroll to position [703, 0]
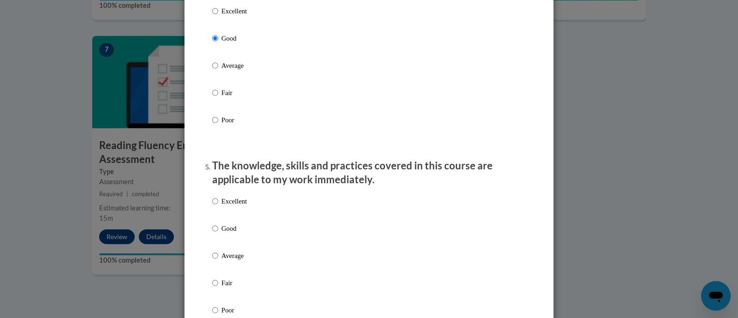
click at [226, 234] on p "Good" at bounding box center [234, 228] width 25 height 10
click at [218, 234] on input "Good" at bounding box center [215, 228] width 6 height 10
radio input "true"
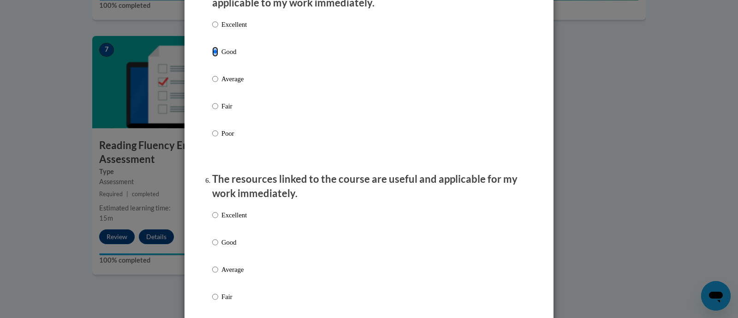
scroll to position [879, 0]
click at [225, 249] on p "Good" at bounding box center [234, 244] width 25 height 10
click at [218, 249] on input "Good" at bounding box center [215, 244] width 6 height 10
radio input "true"
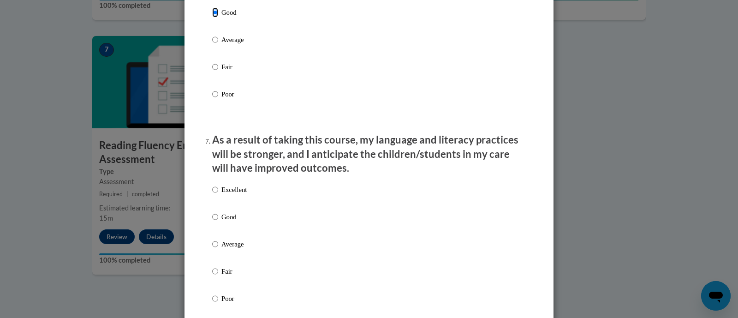
scroll to position [1111, 0]
click at [228, 220] on p "Good" at bounding box center [234, 216] width 25 height 10
click at [218, 220] on input "Good" at bounding box center [215, 216] width 6 height 10
radio input "true"
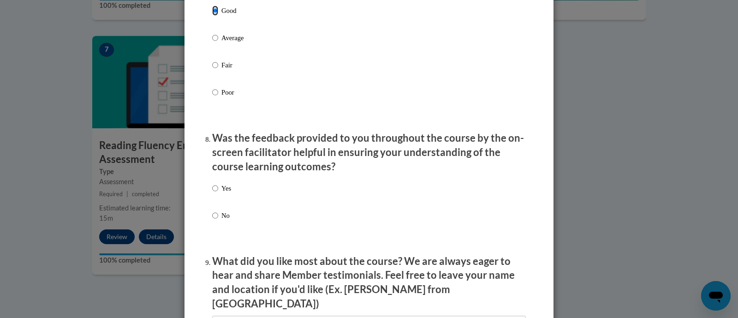
scroll to position [1319, 0]
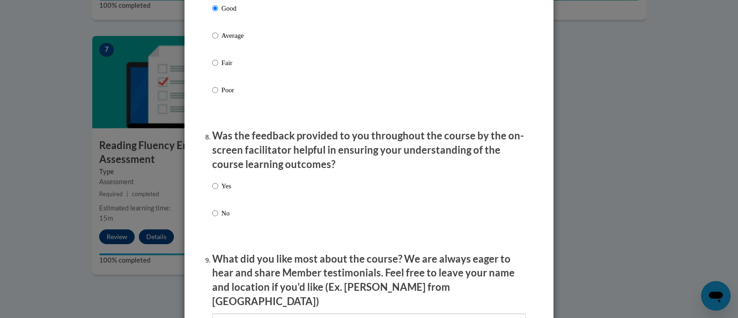
click at [222, 191] on p "Yes" at bounding box center [227, 186] width 10 height 10
click at [218, 191] on input "Yes" at bounding box center [215, 186] width 6 height 10
radio input "true"
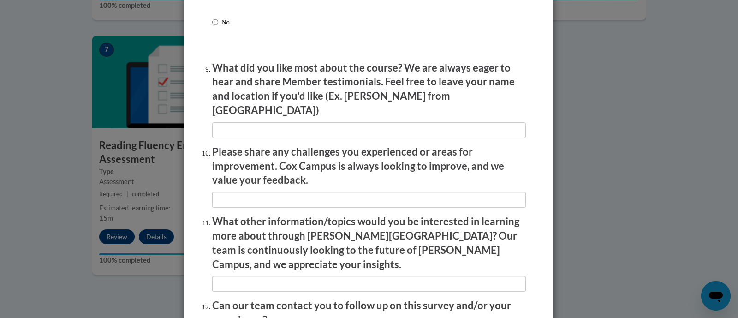
scroll to position [1601, 0]
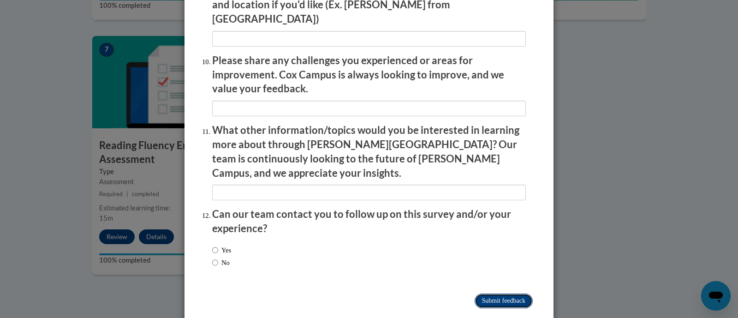
click at [508, 294] on input "Submit feedback" at bounding box center [504, 301] width 58 height 15
